Goal: Task Accomplishment & Management: Use online tool/utility

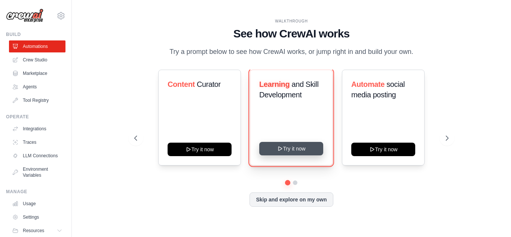
click at [305, 150] on button "Try it now" at bounding box center [291, 148] width 64 height 13
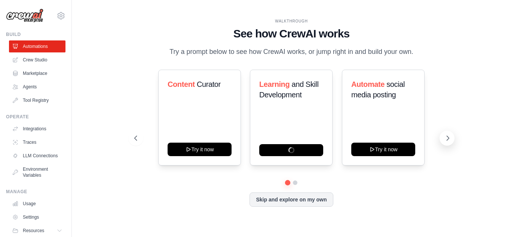
click at [447, 138] on icon at bounding box center [447, 137] width 7 height 7
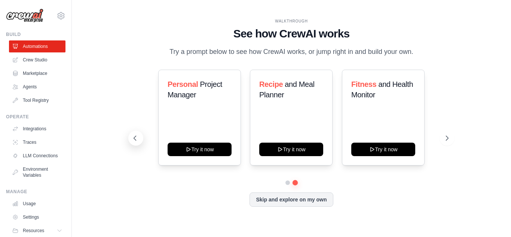
click at [136, 133] on button at bounding box center [135, 137] width 15 height 15
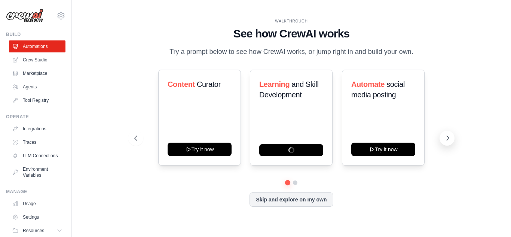
click at [443, 140] on button at bounding box center [446, 137] width 15 height 15
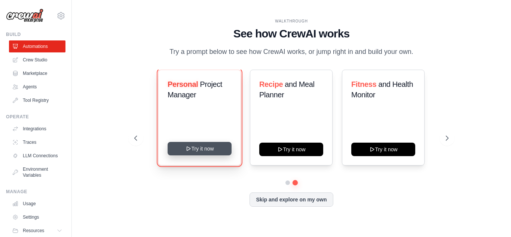
click at [205, 146] on button "Try it now" at bounding box center [199, 148] width 64 height 13
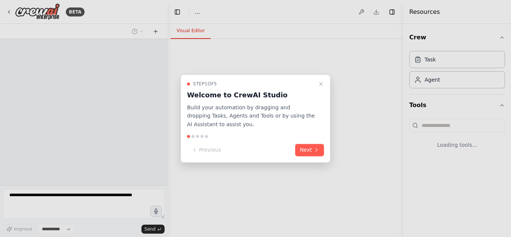
select select "****"
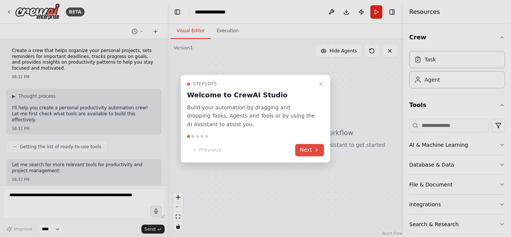
click at [321, 147] on button "Next" at bounding box center [309, 150] width 29 height 12
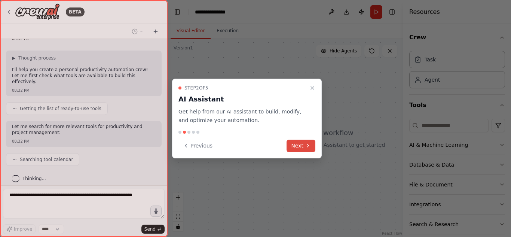
scroll to position [57, 0]
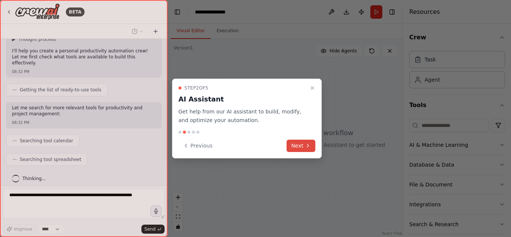
click at [299, 151] on button "Next" at bounding box center [300, 145] width 29 height 12
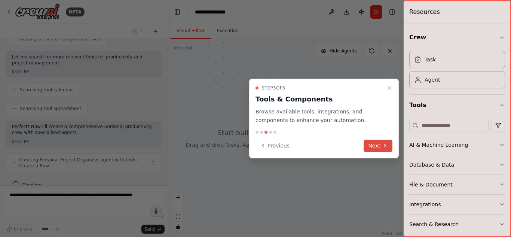
scroll to position [114, 0]
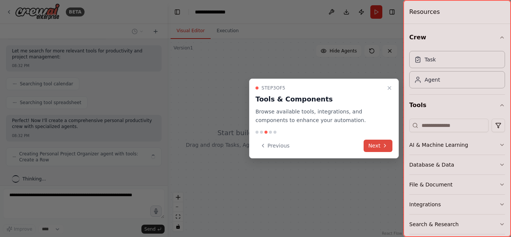
click at [382, 147] on icon at bounding box center [385, 145] width 6 height 6
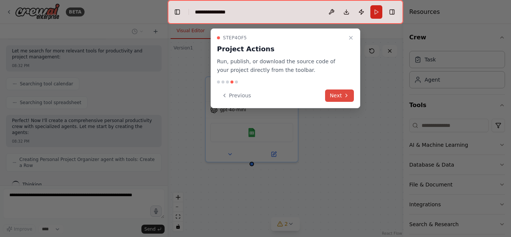
click at [342, 92] on button "Next" at bounding box center [339, 95] width 29 height 12
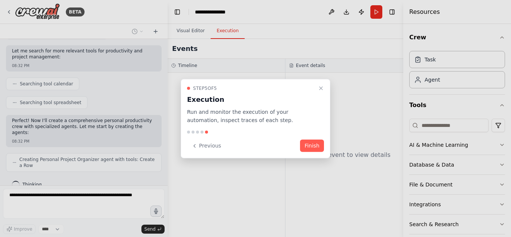
scroll to position [138, 0]
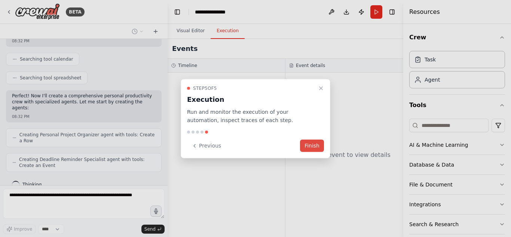
click at [311, 145] on button "Finish" at bounding box center [312, 145] width 24 height 12
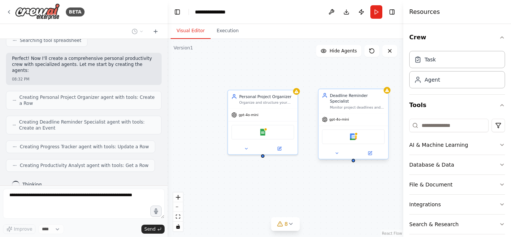
scroll to position [221, 0]
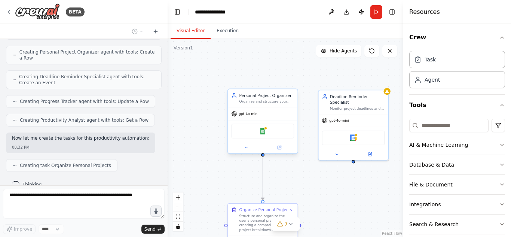
click at [264, 136] on div "Google Sheets" at bounding box center [262, 130] width 63 height 15
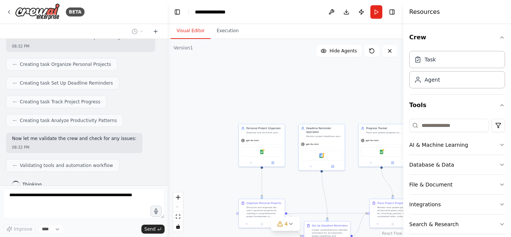
scroll to position [367, 0]
